Goal: Check status: Check status

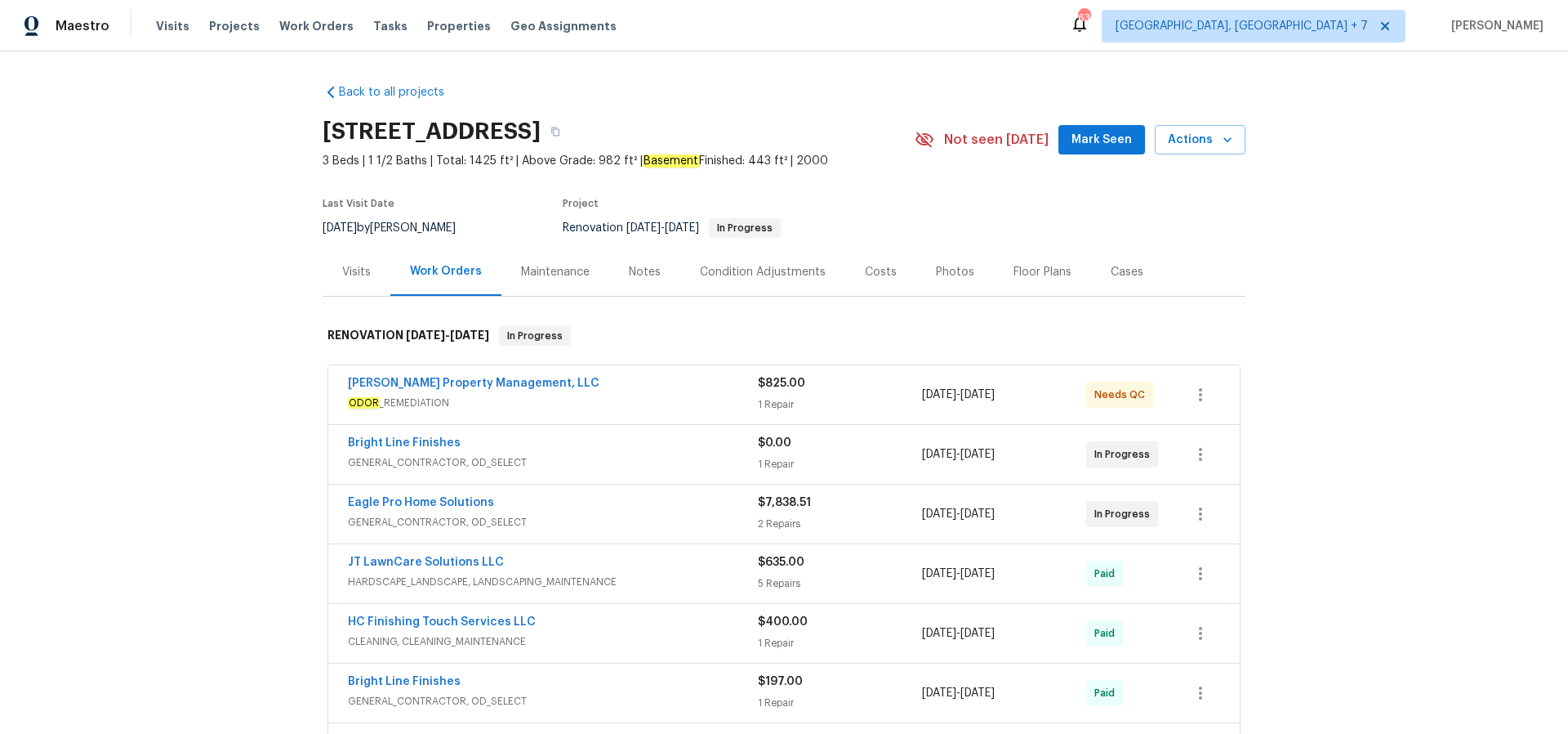
click at [641, 276] on div "Notes" at bounding box center [645, 272] width 32 height 17
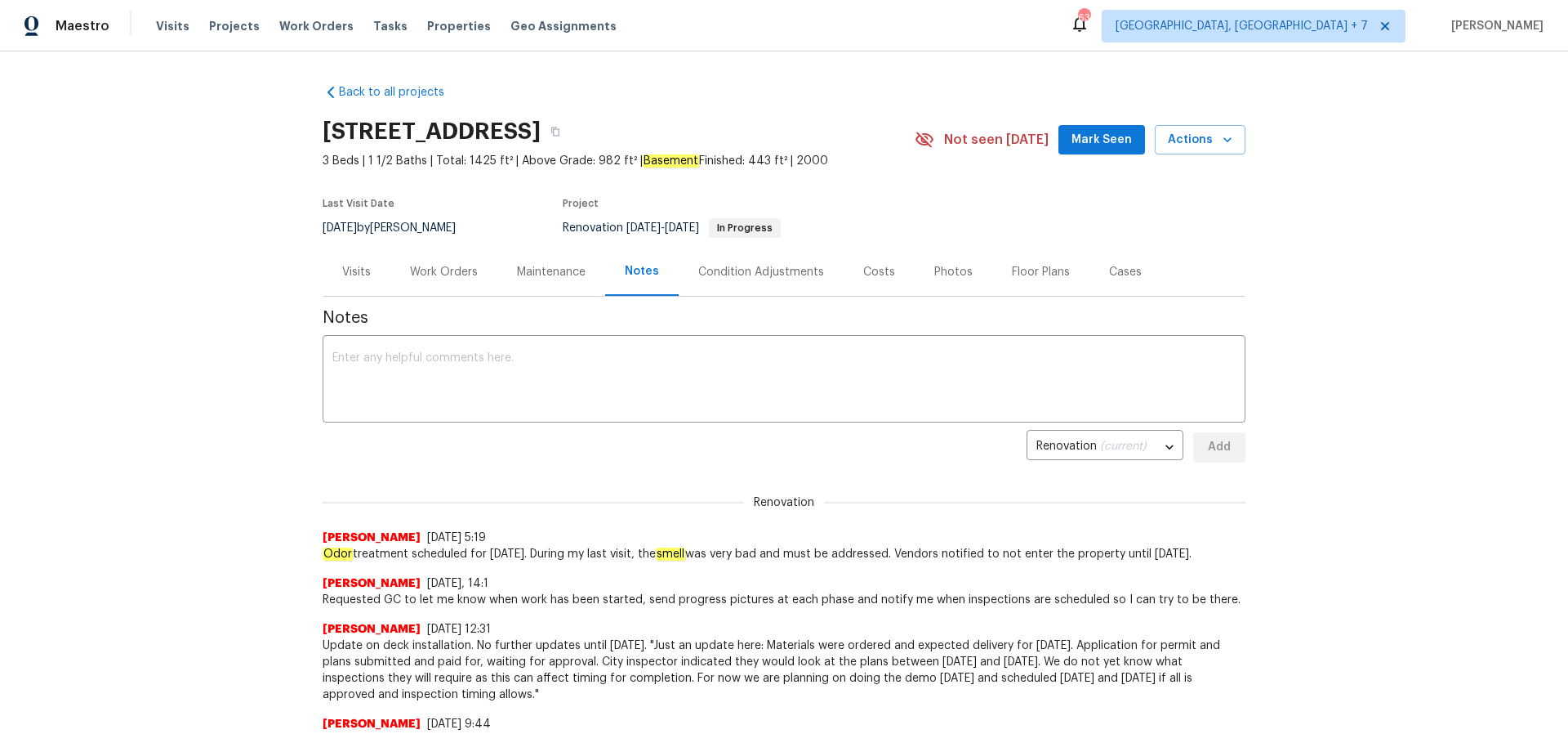
click at [464, 275] on div "Work Orders" at bounding box center [443, 272] width 68 height 17
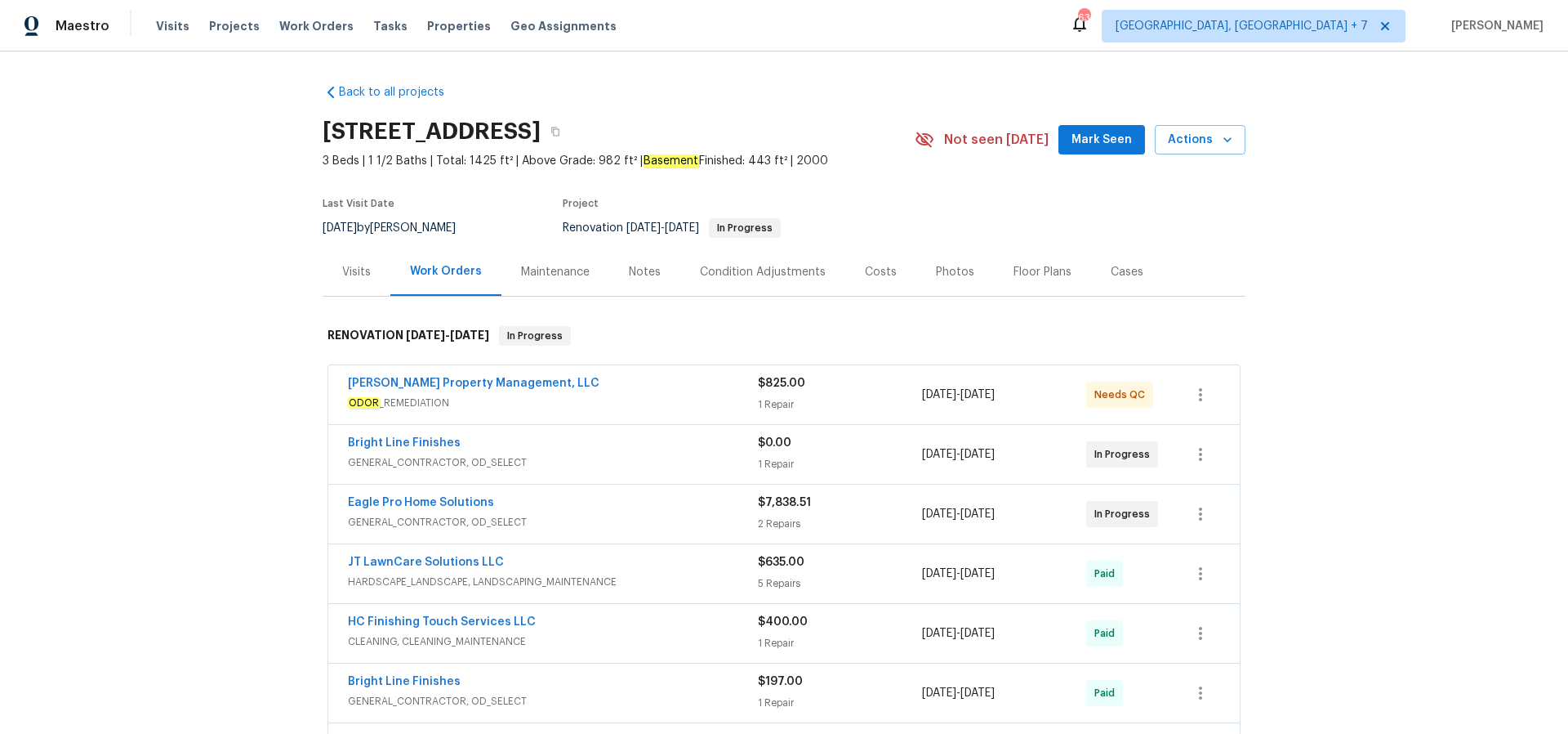
click at [423, 508] on span "Eagle Pro Home Solutions" at bounding box center [421, 502] width 146 height 17
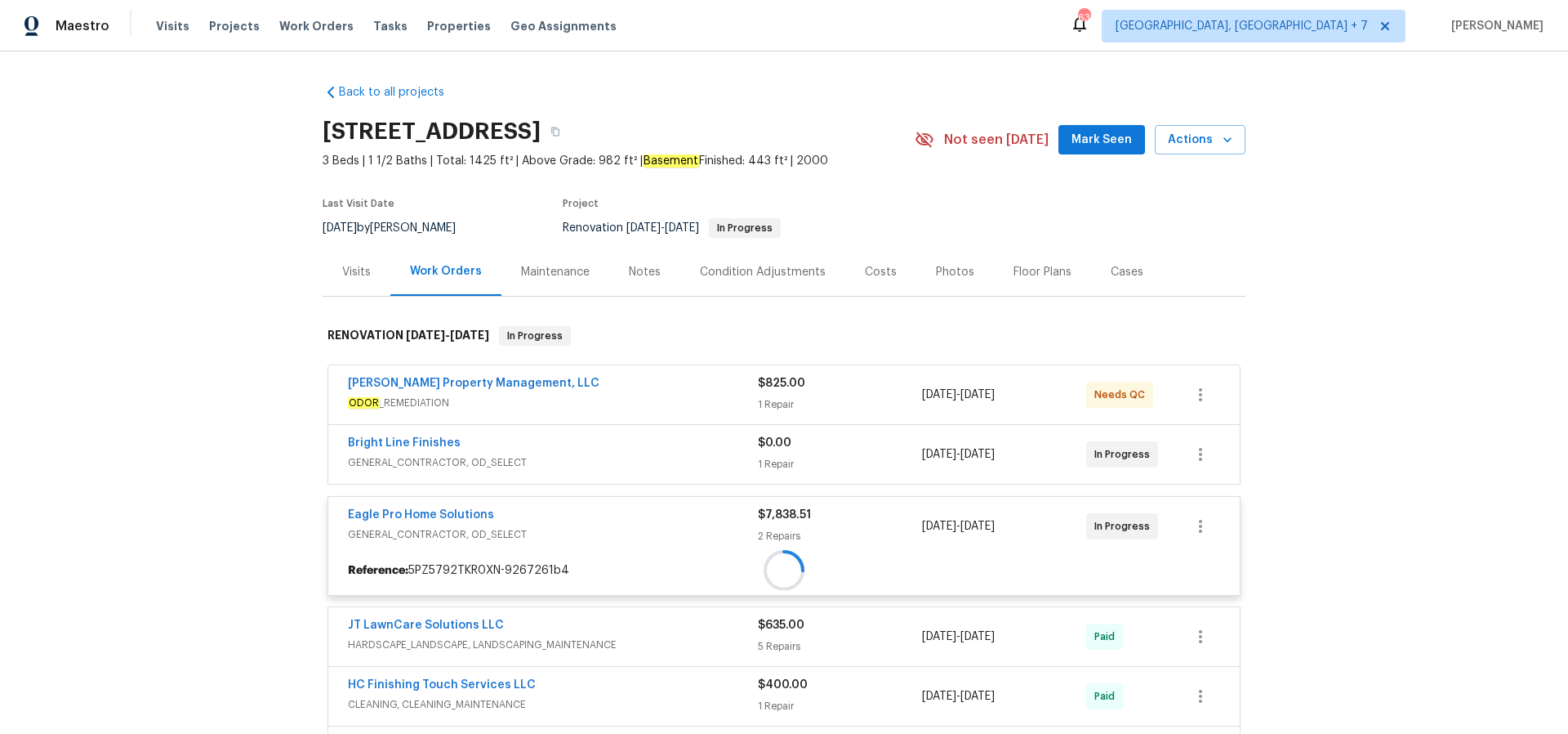
click at [425, 502] on div "Eagle Pro Home Solutions GENERAL_CONTRACTOR, OD_SELECT $7,838.51 2 Repairs [DAT…" at bounding box center [783, 527] width 911 height 59
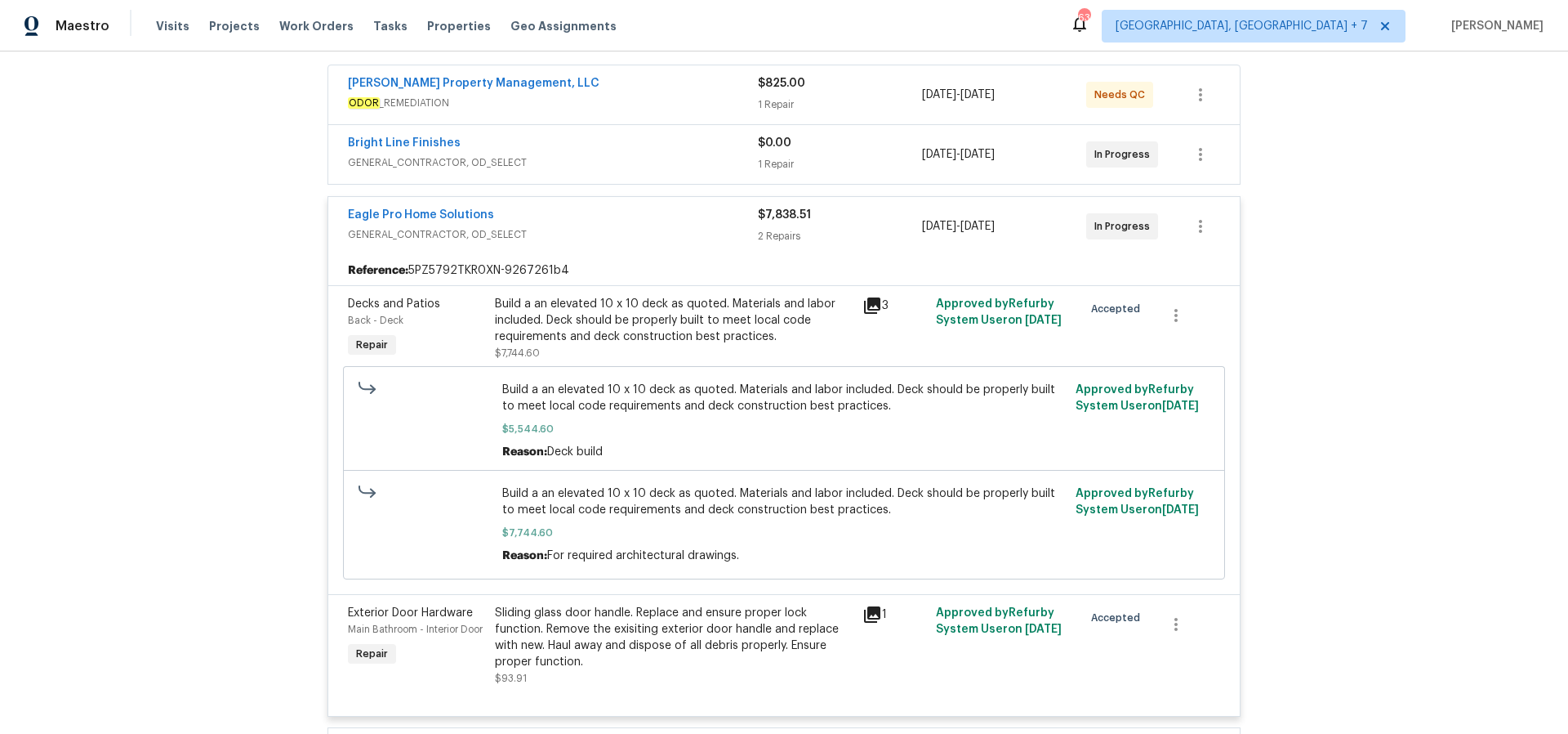
scroll to position [341, 0]
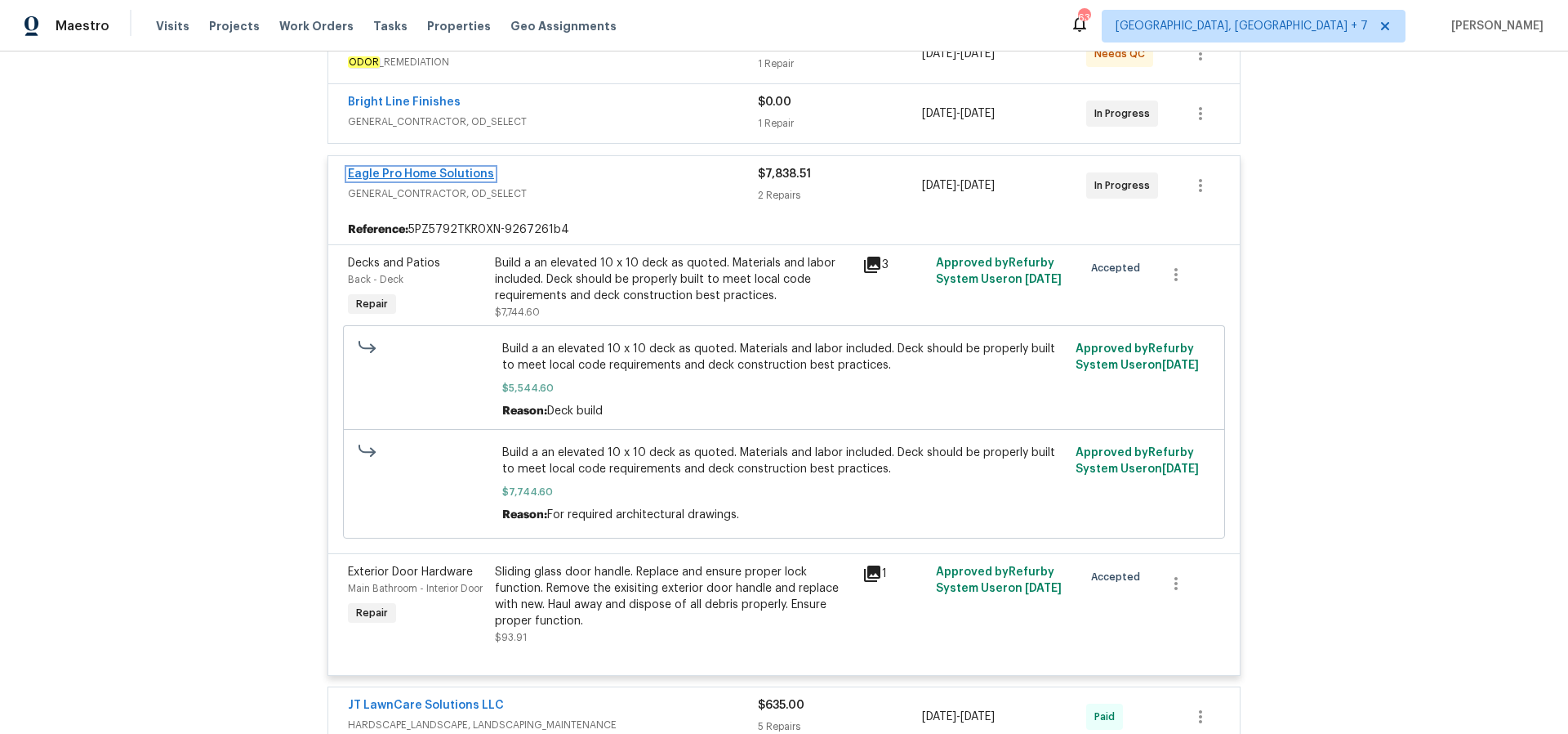
click at [473, 176] on link "Eagle Pro Home Solutions" at bounding box center [421, 174] width 146 height 12
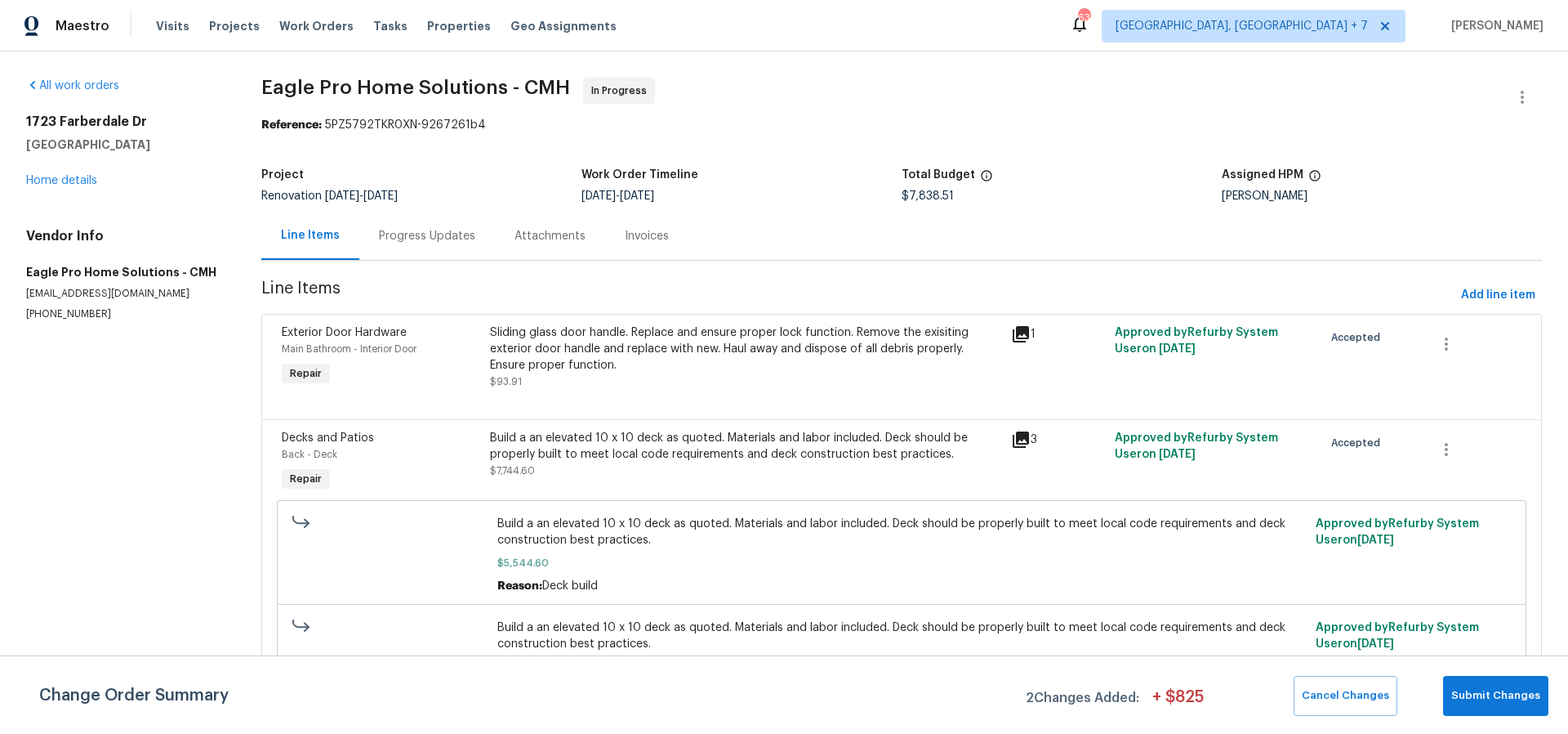
click at [413, 230] on div "Progress Updates" at bounding box center [428, 236] width 97 height 17
